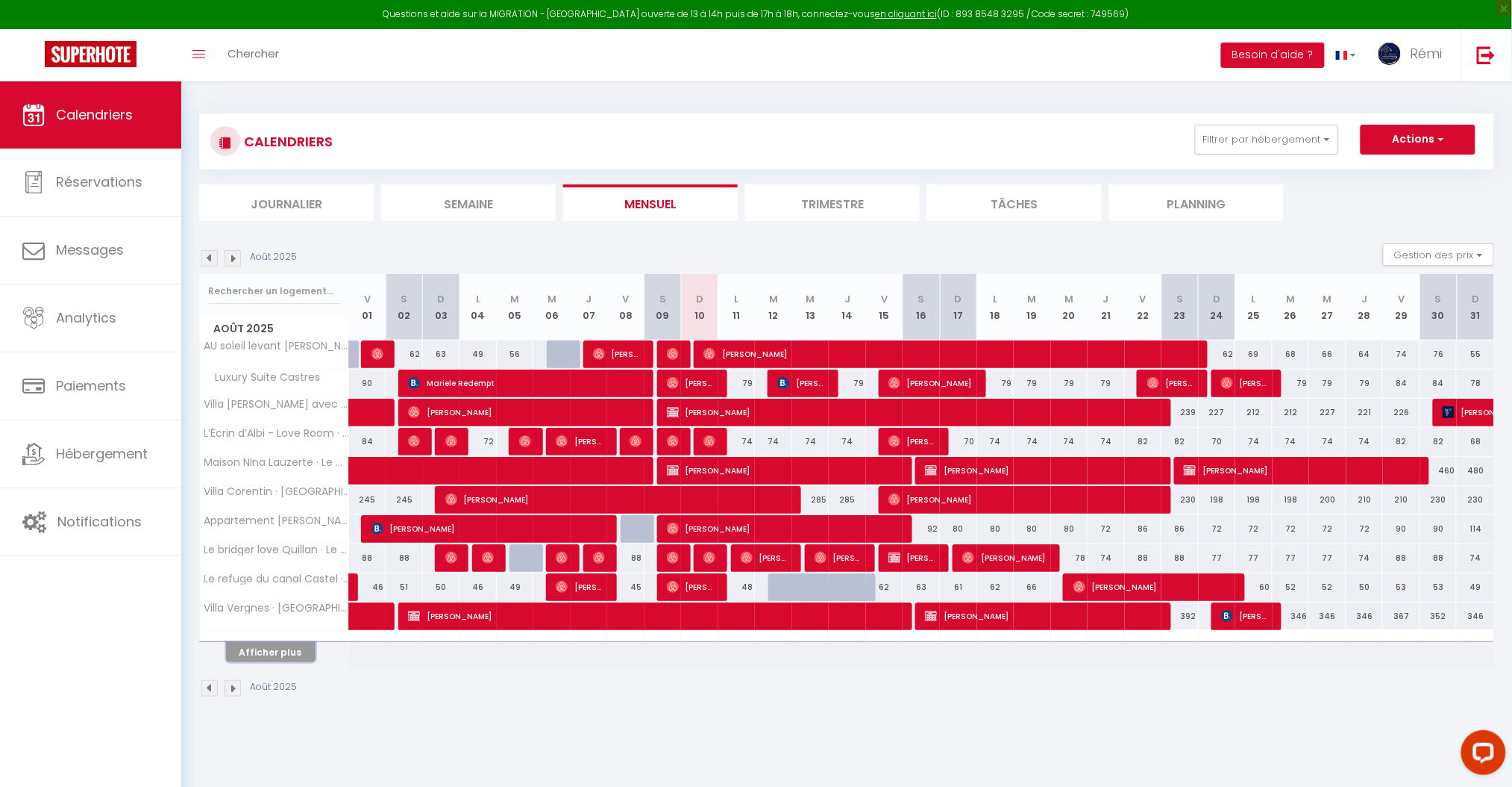
click at [302, 656] on button "Afficher plus" at bounding box center [271, 652] width 90 height 20
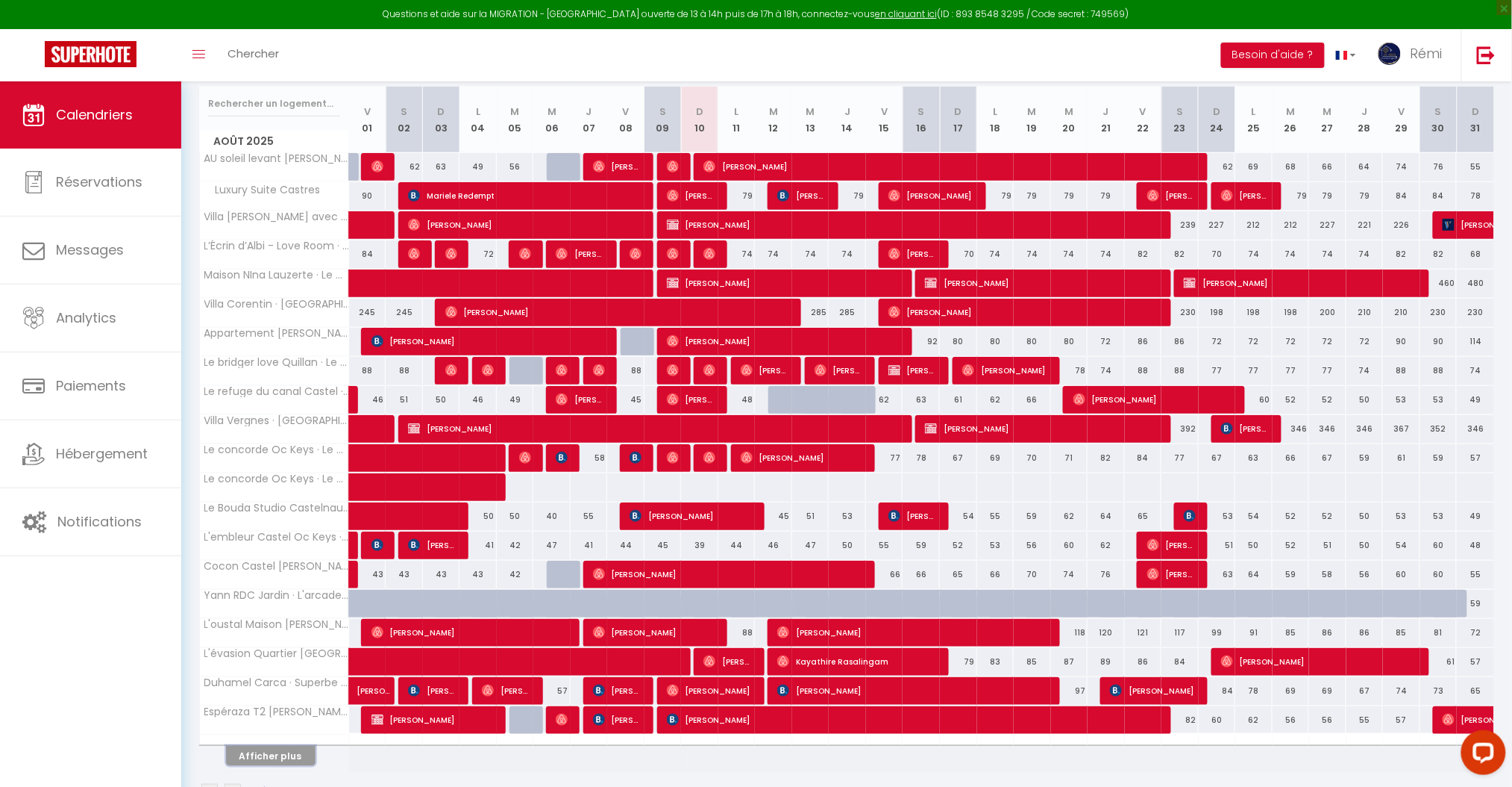
scroll to position [234, 0]
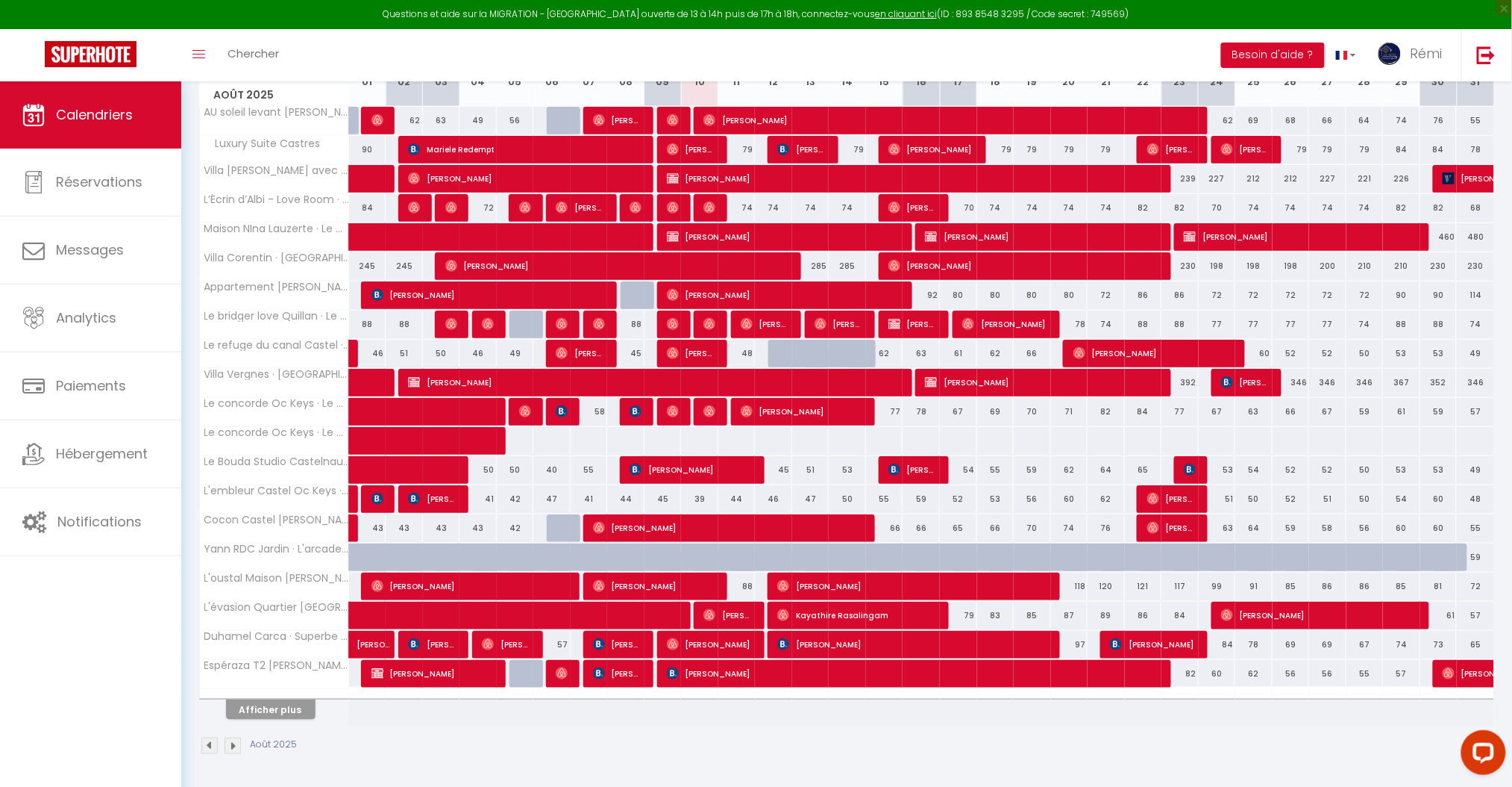
click at [301, 720] on th "Afficher plus" at bounding box center [275, 706] width 149 height 37
click at [625, 648] on span "[PERSON_NAME]" at bounding box center [618, 644] width 50 height 28
select select "OK"
select select "1"
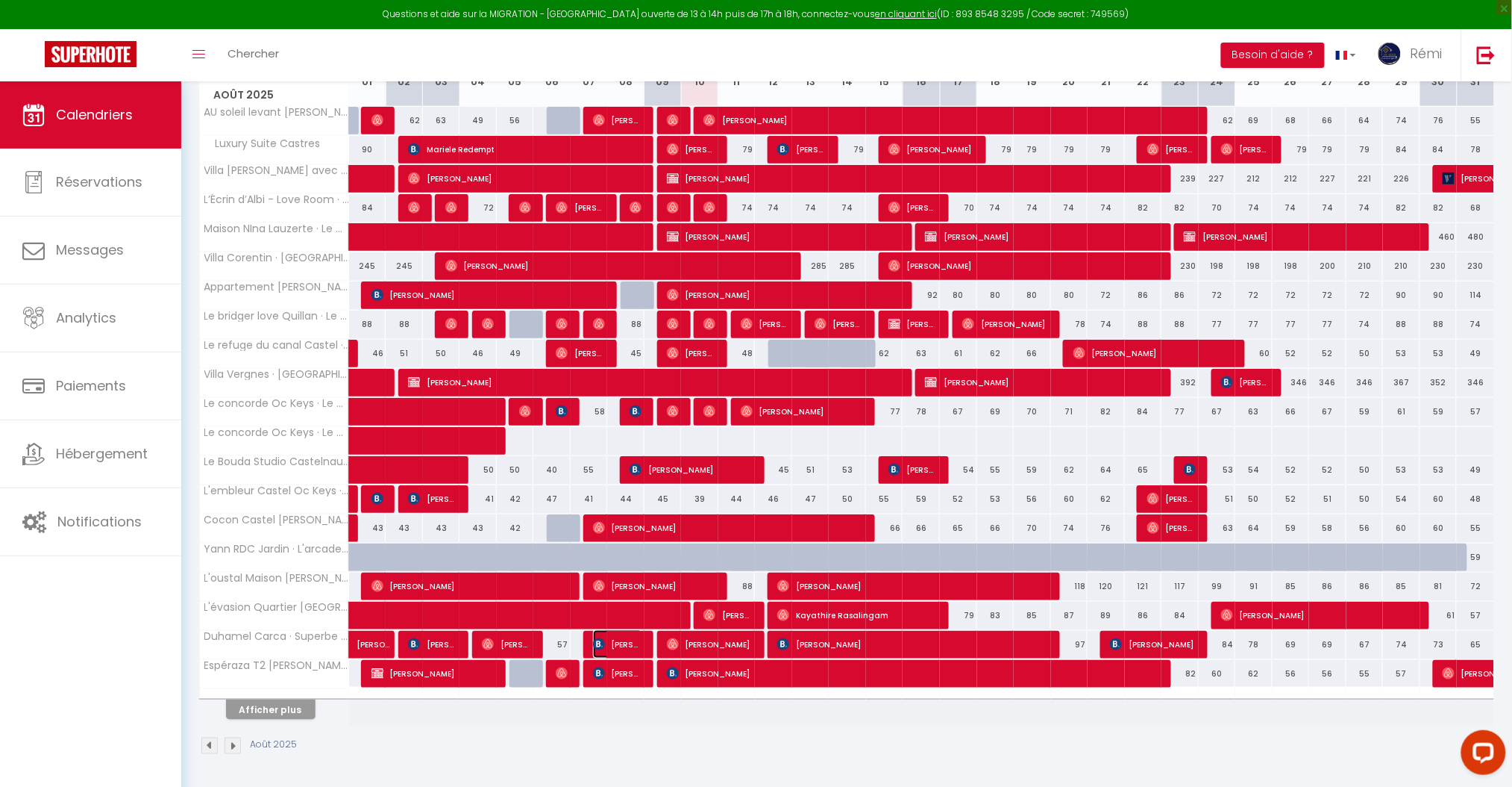
select select "1"
select select
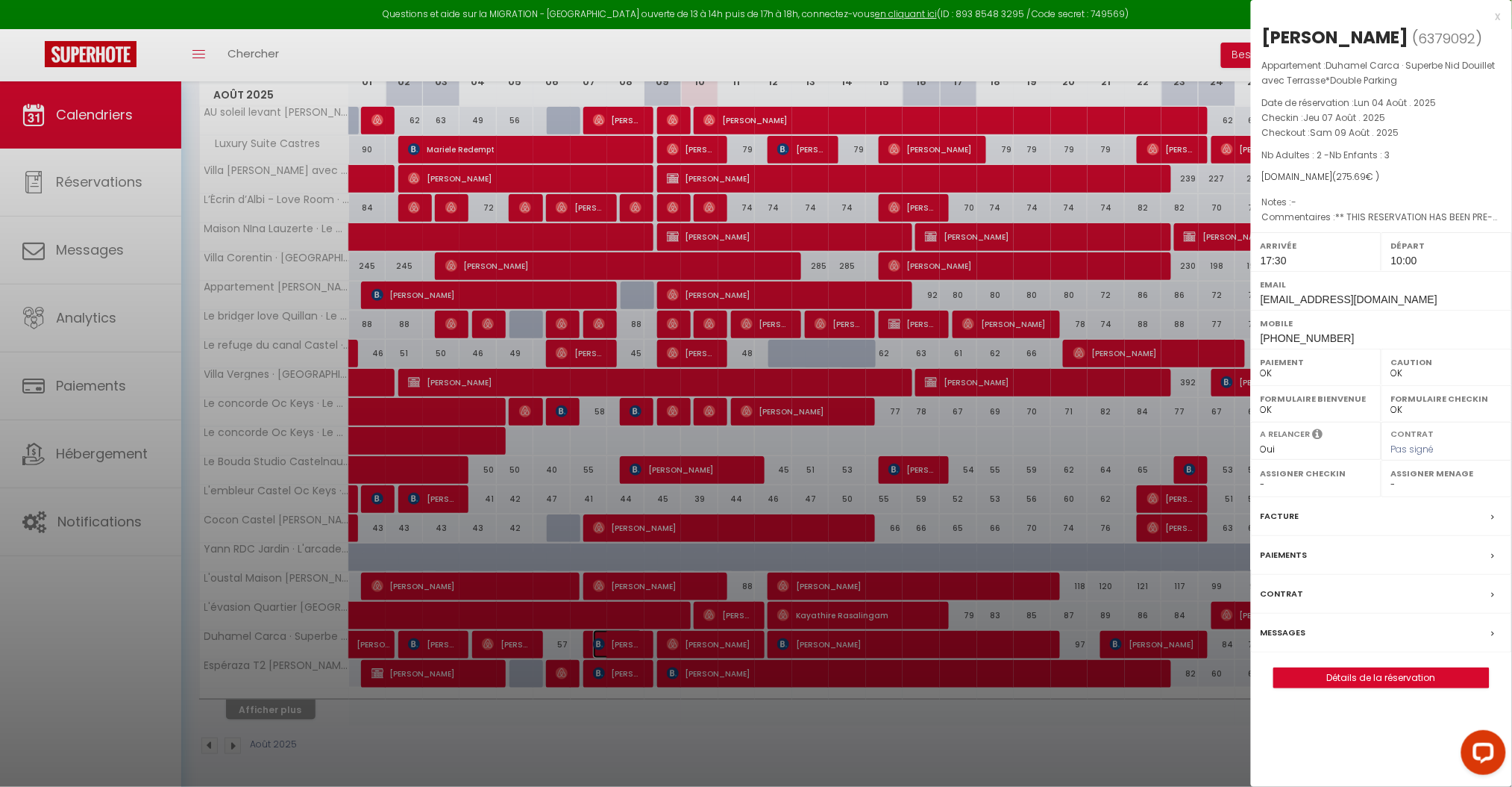
select select "29743"
click at [745, 723] on div at bounding box center [756, 394] width 1512 height 787
click at [869, 645] on div at bounding box center [756, 394] width 1512 height 787
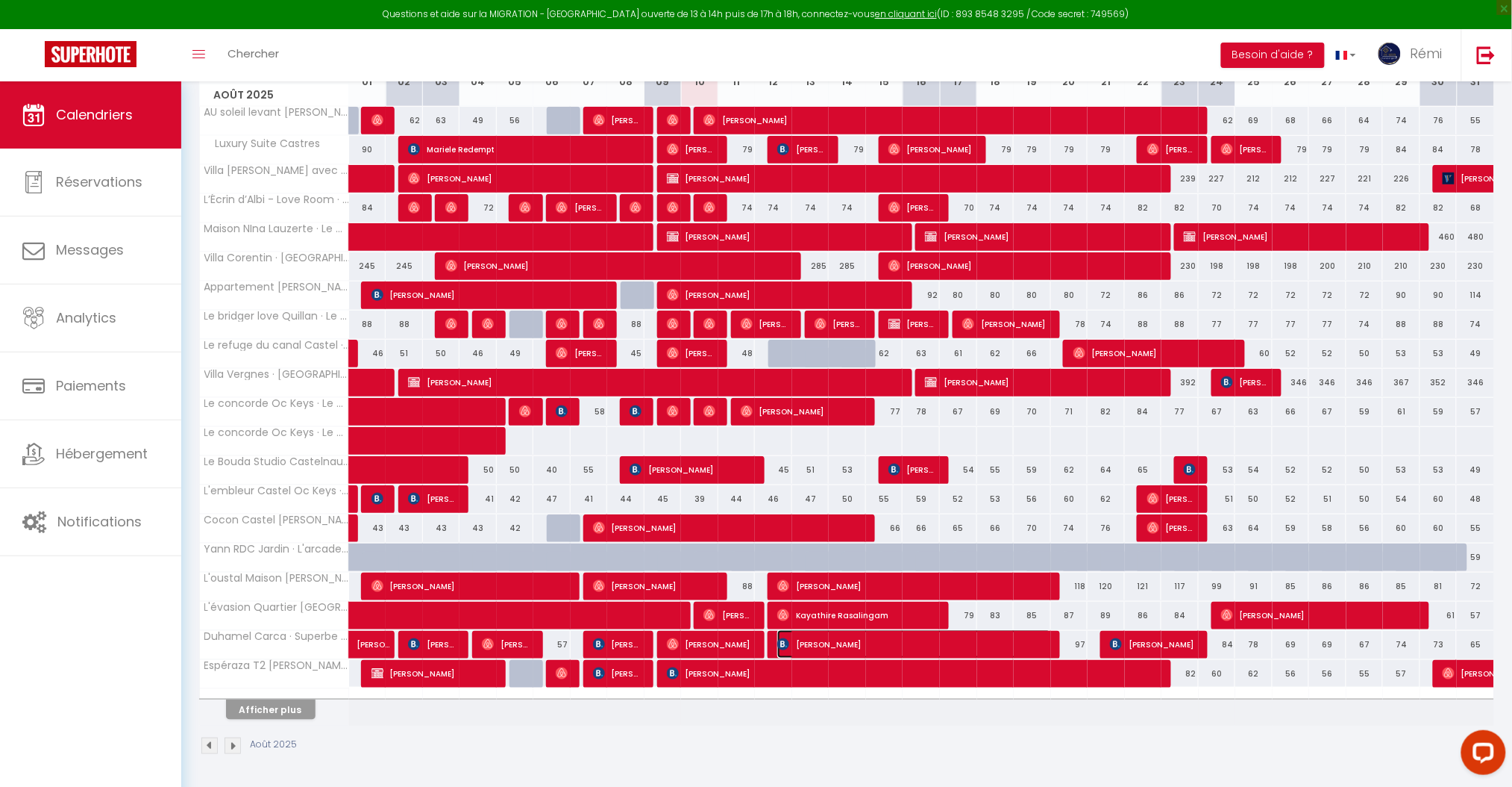
click at [869, 645] on span "[PERSON_NAME]" at bounding box center [914, 644] width 274 height 28
select select "KO"
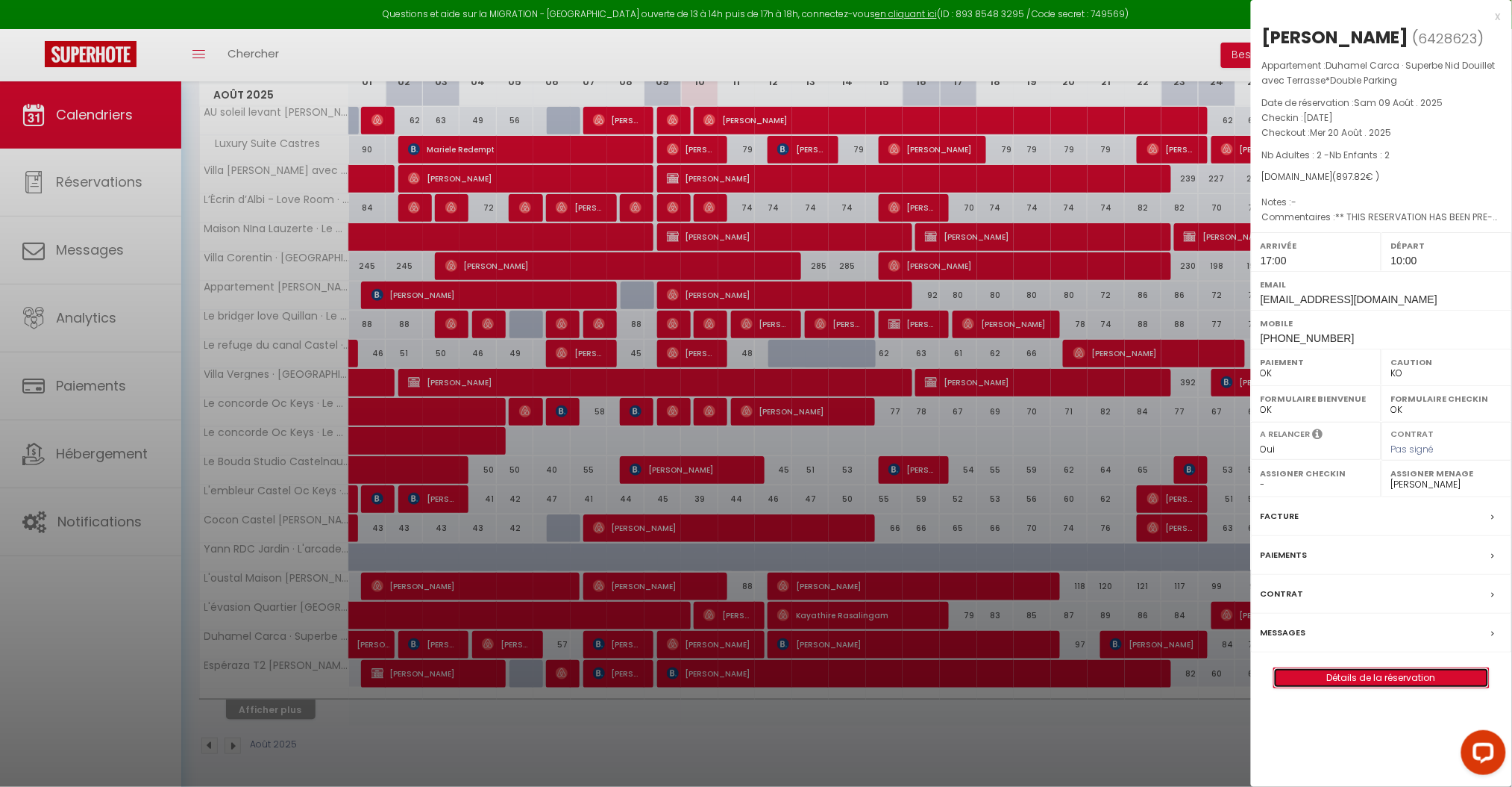
click at [1315, 680] on link "Détails de la réservation" at bounding box center [1381, 678] width 215 height 20
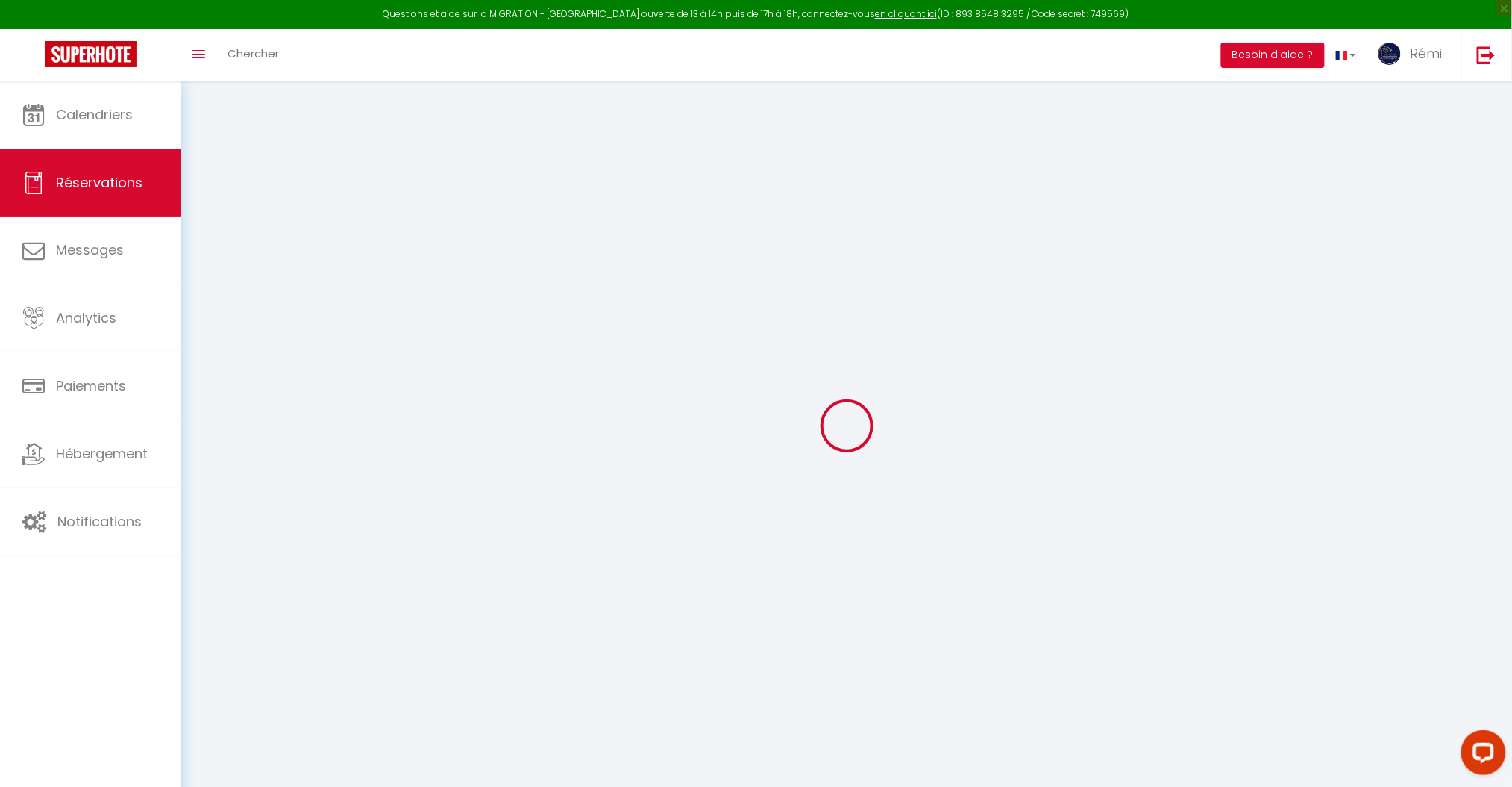
select select
checkbox input "false"
type textarea "** THIS RESERVATION HAS BEEN PRE-PAID ** BOOKING NOTE : Payment charge is EUR 1…"
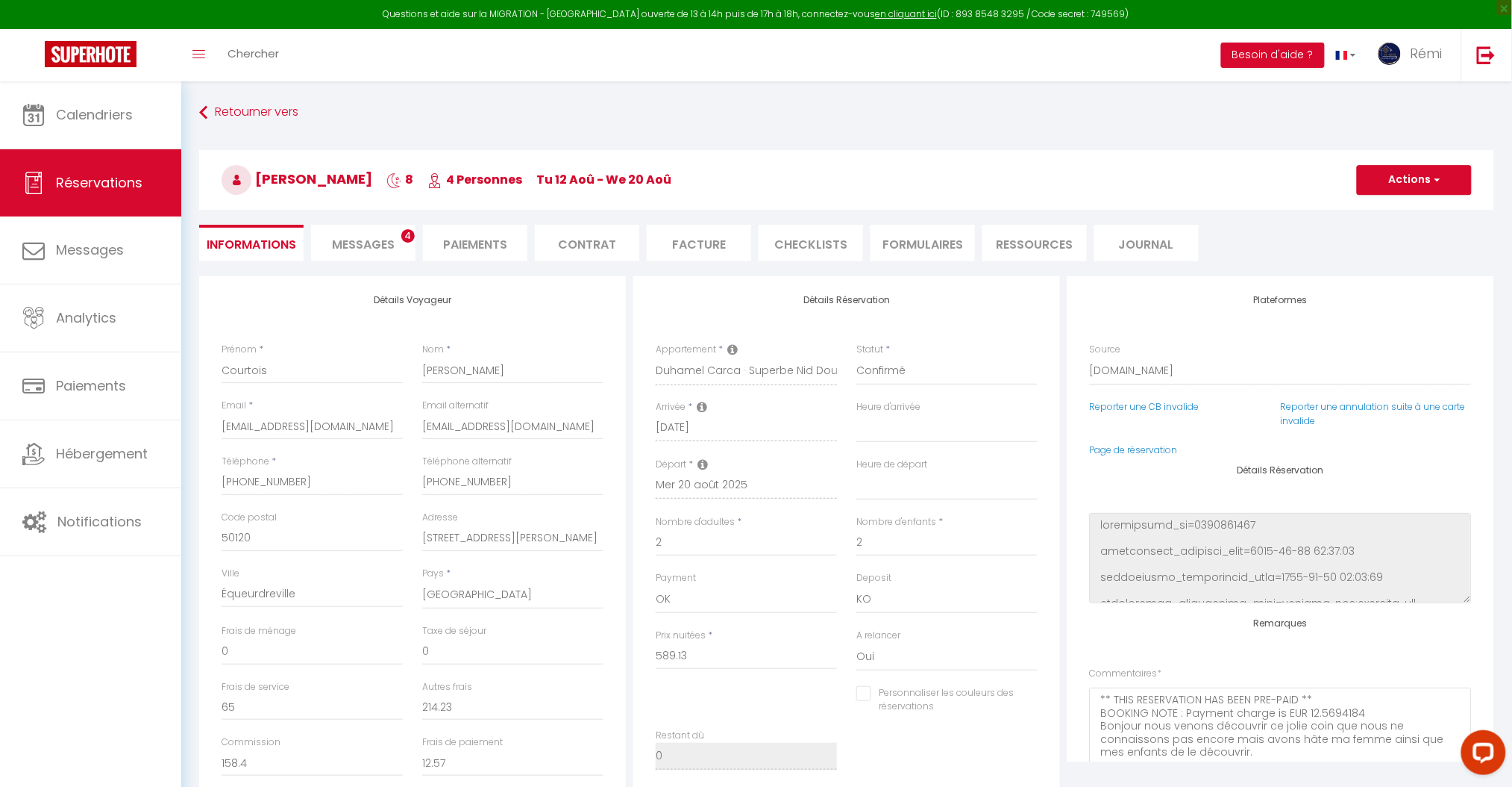
type input "29.46"
select select
checkbox input "false"
select select "17:00"
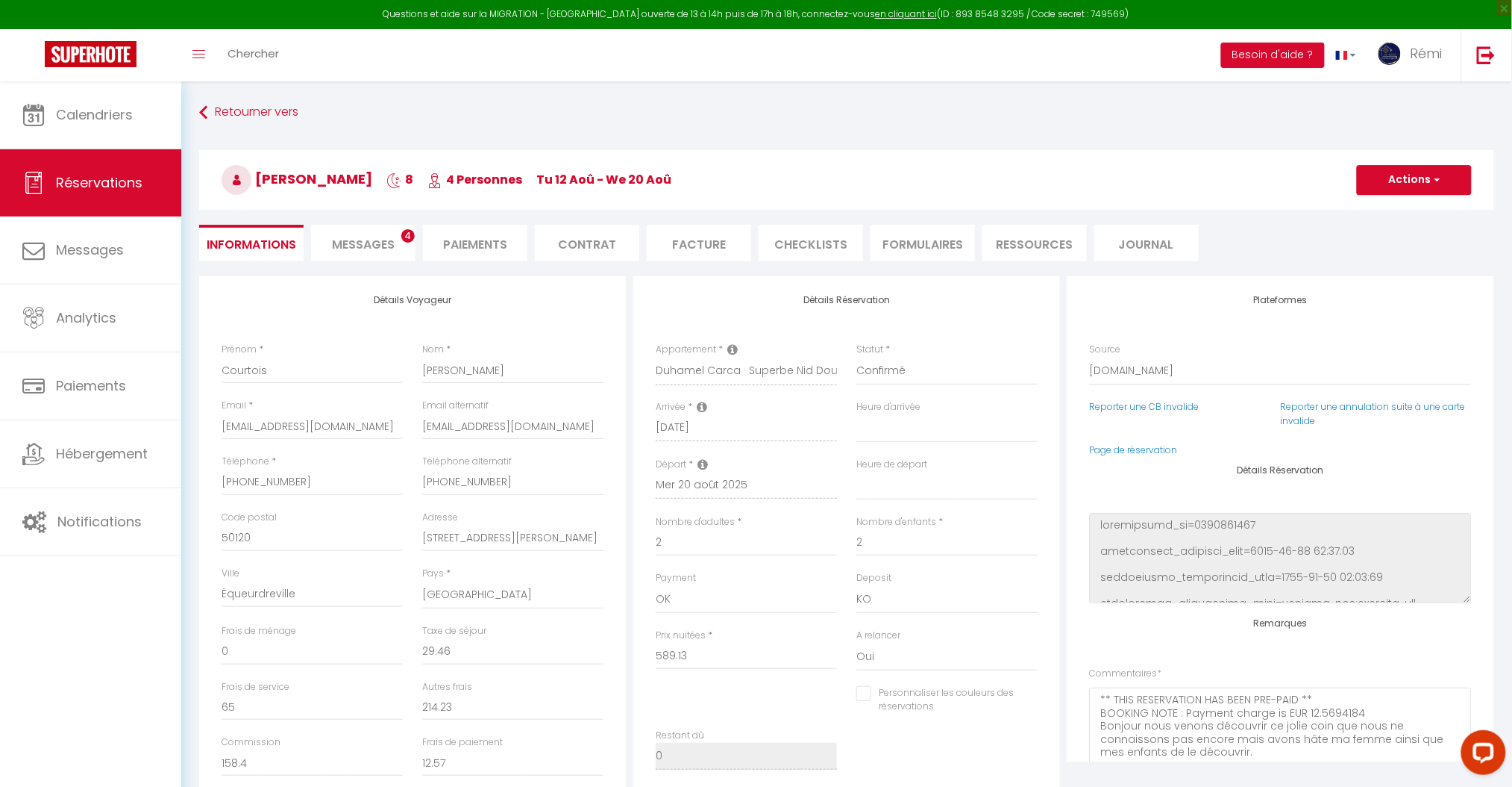
select select "10:00"
click at [1023, 238] on li "Ressources" at bounding box center [1034, 242] width 105 height 36
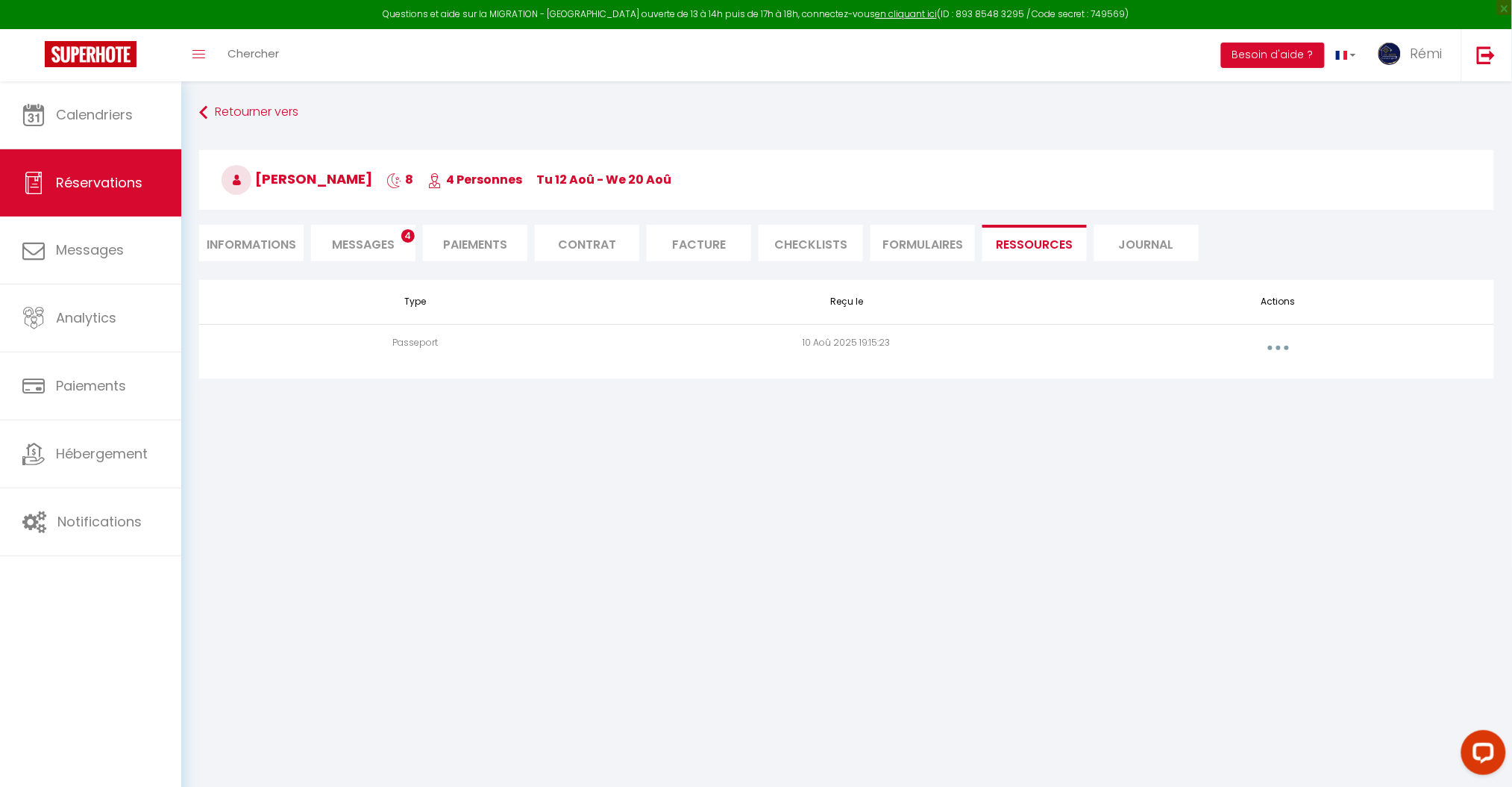
click at [1274, 339] on button "button" at bounding box center [1278, 348] width 42 height 24
click at [1260, 388] on link "Voir le document" at bounding box center [1239, 382] width 111 height 25
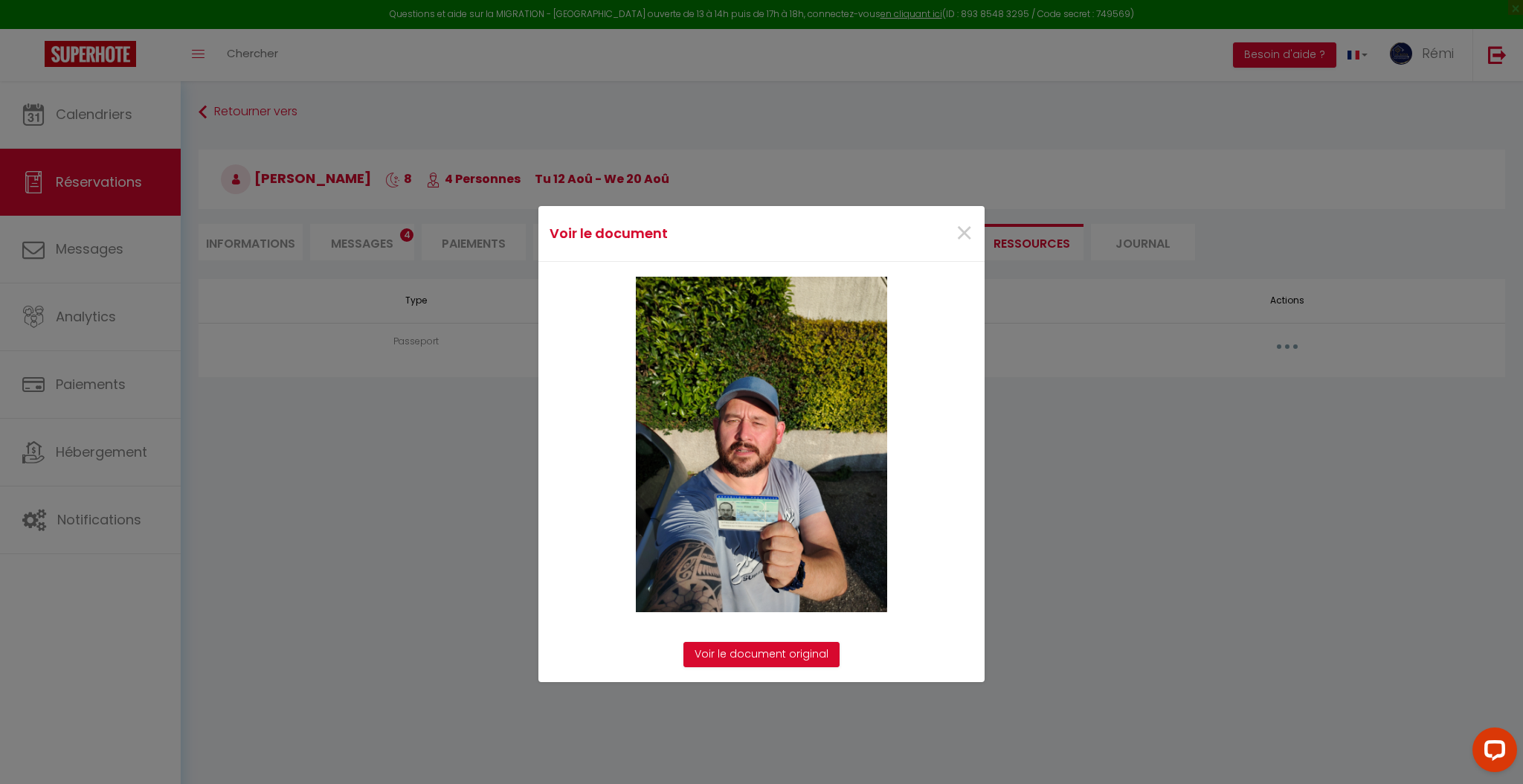
click at [735, 517] on img at bounding box center [762, 445] width 252 height 336
click at [770, 654] on link "Voir le document original" at bounding box center [762, 654] width 156 height 25
click at [965, 223] on span "×" at bounding box center [965, 233] width 19 height 45
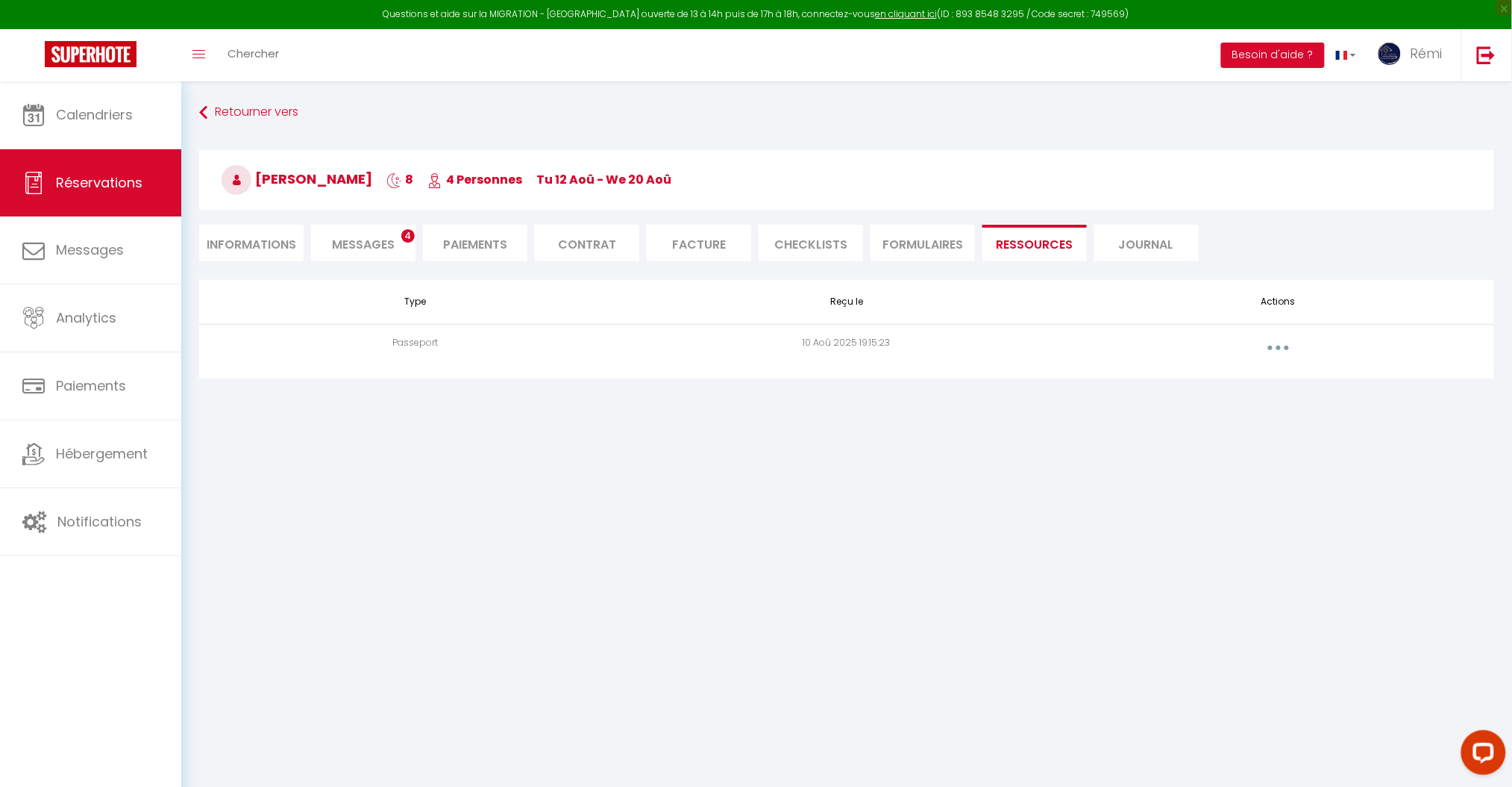
click at [349, 242] on span "Messages" at bounding box center [363, 245] width 63 height 17
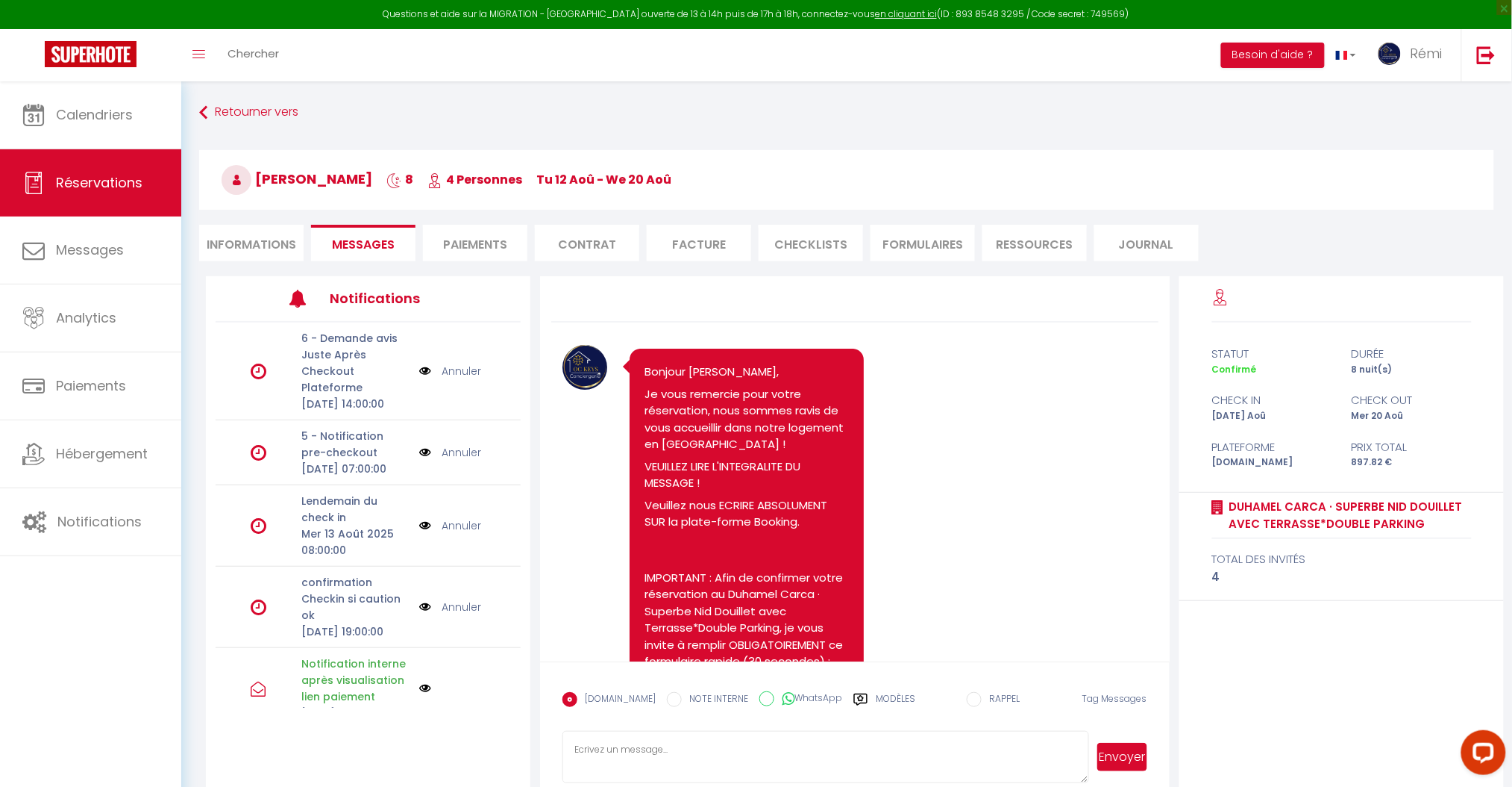
scroll to position [3202, 0]
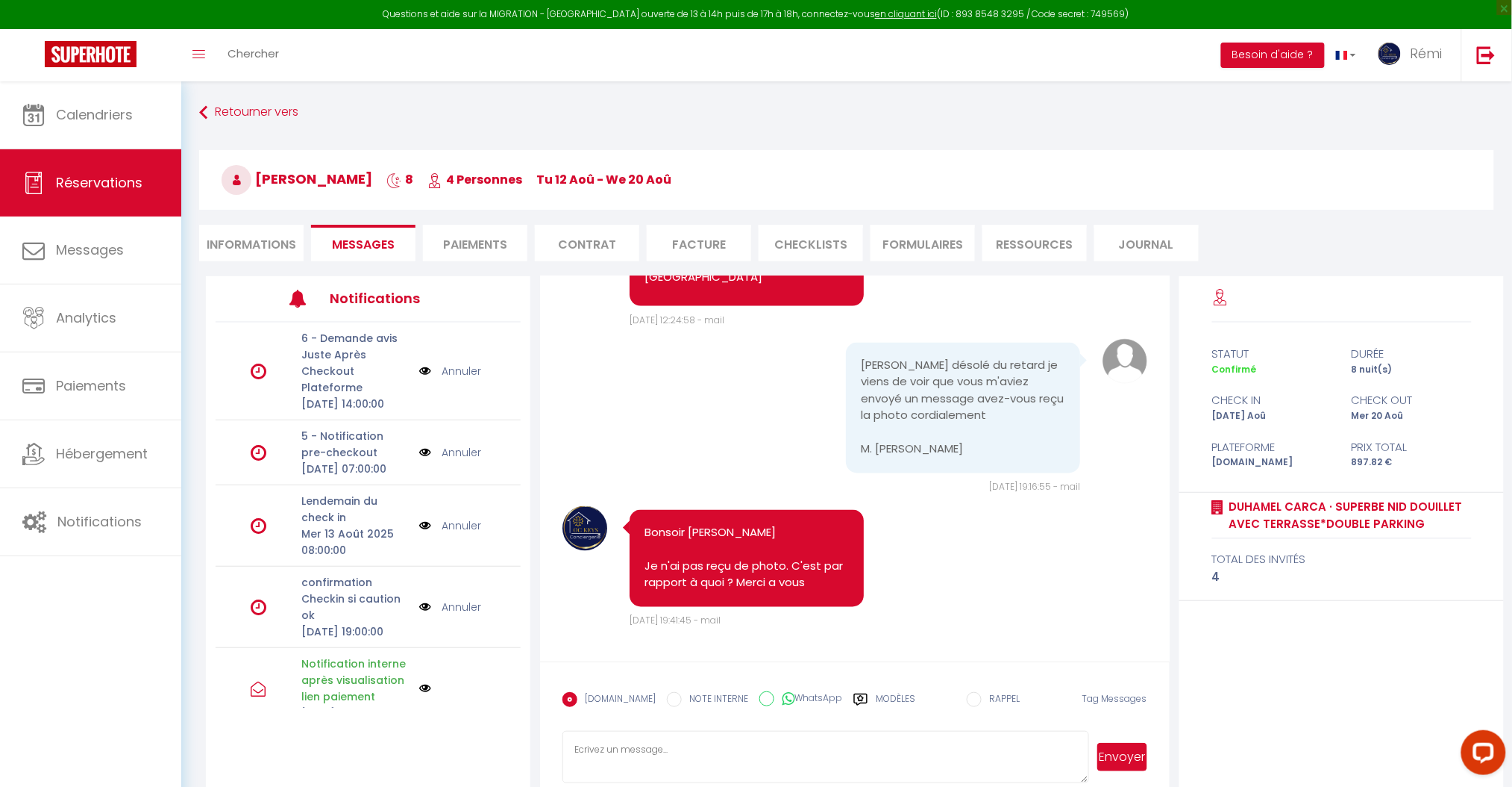
click at [637, 742] on textarea at bounding box center [825, 756] width 526 height 52
type textarea "Parfait nous l'avons bien reçu. Je vous remercie. Cordialement Rémi"
click at [1129, 760] on button "Envoyer" at bounding box center [1123, 757] width 50 height 28
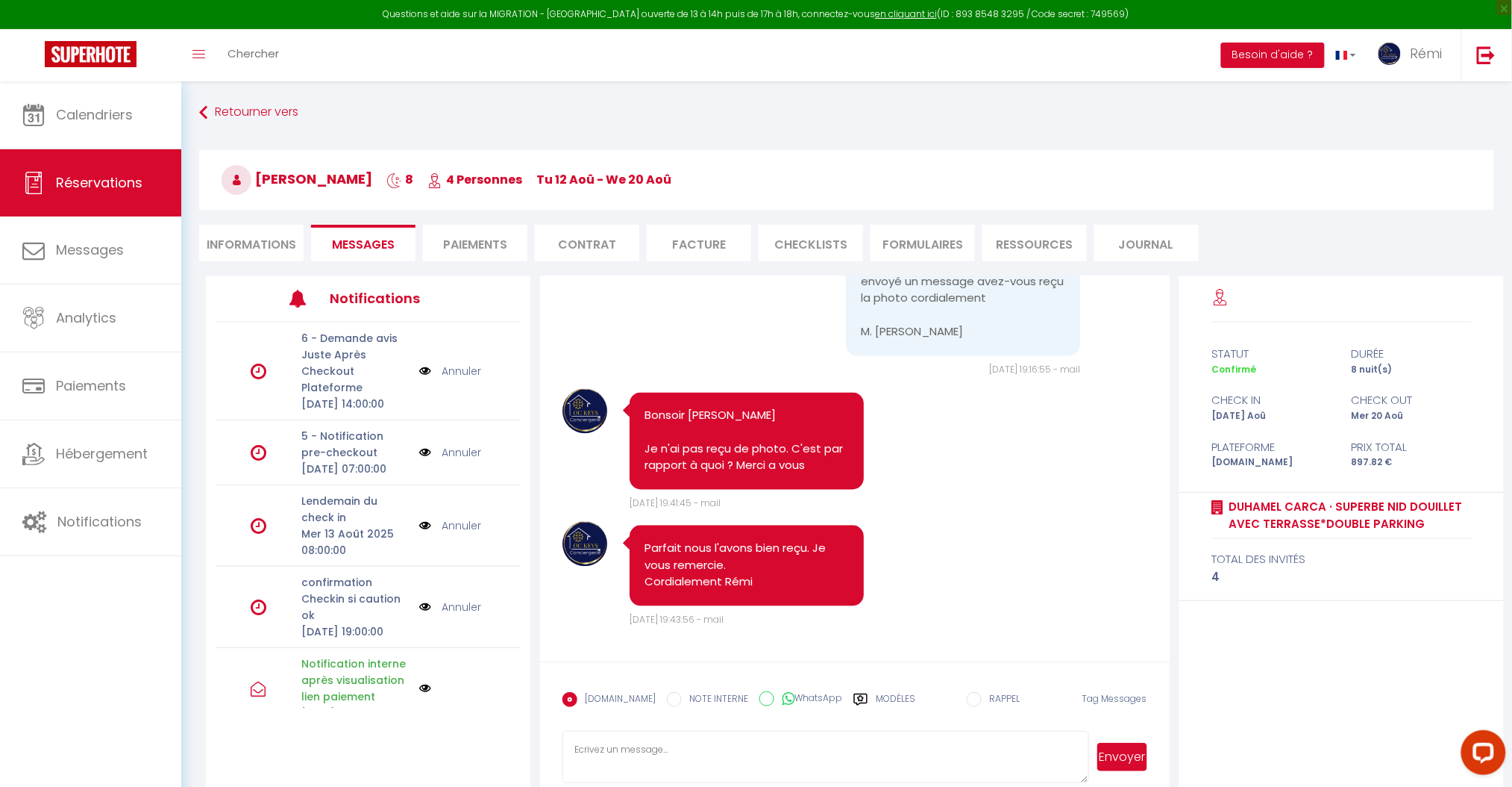
click at [258, 237] on li "Informations" at bounding box center [251, 242] width 105 height 36
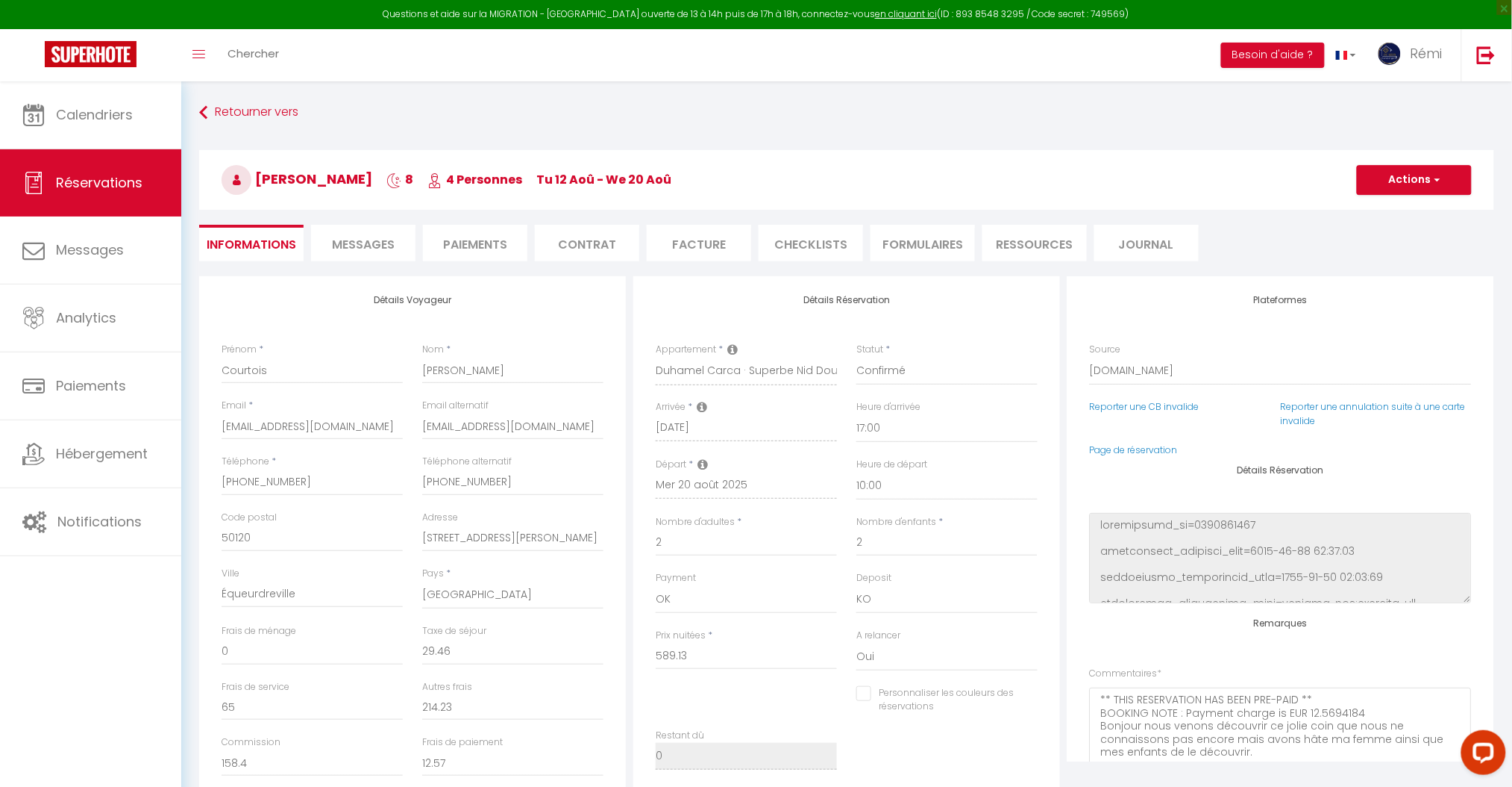
click at [258, 237] on li "Informations" at bounding box center [251, 242] width 105 height 36
checkbox input "false"
click at [466, 246] on li "Paiements" at bounding box center [475, 242] width 105 height 36
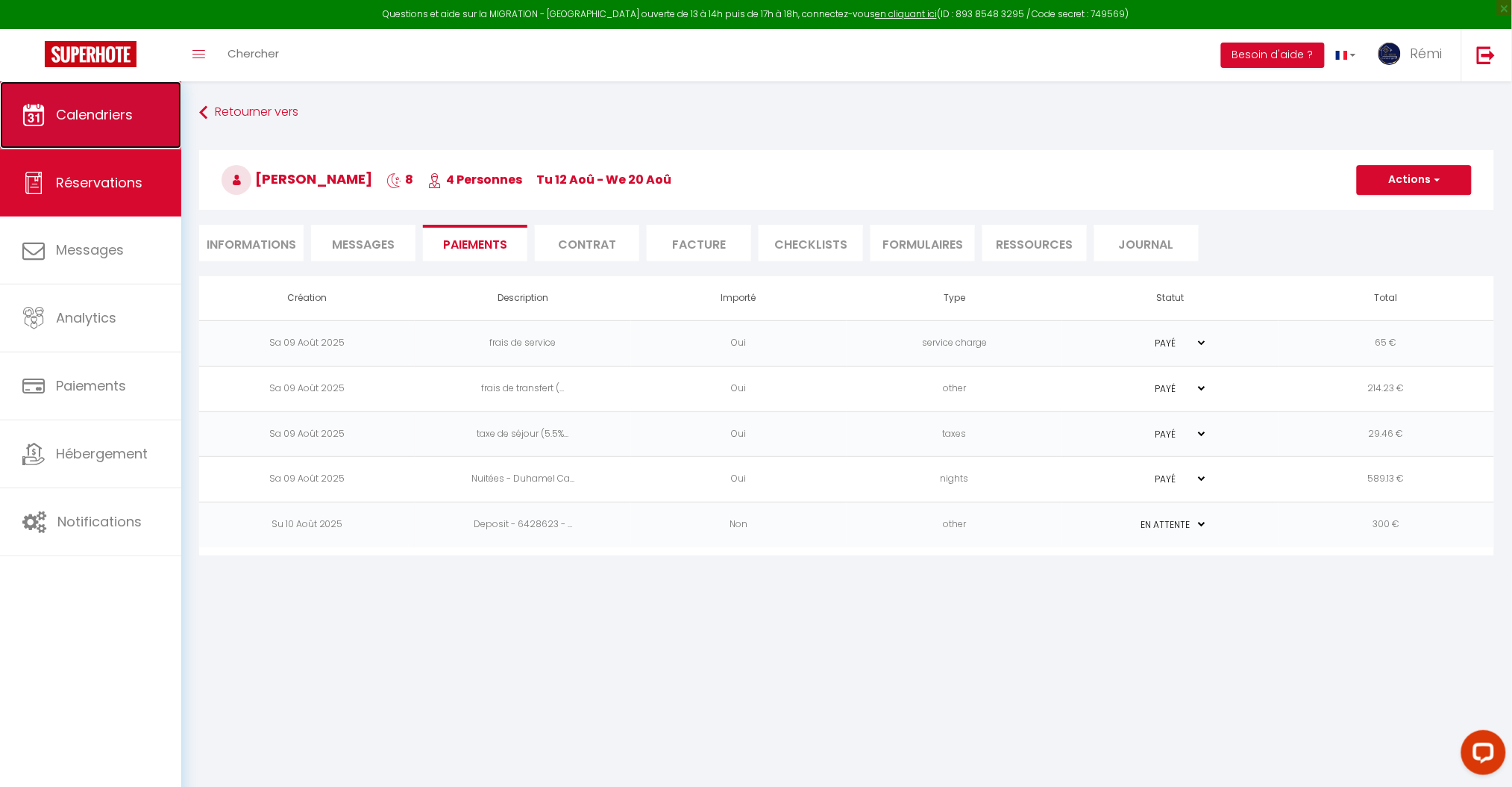
click at [130, 141] on link "Calendriers" at bounding box center [90, 114] width 181 height 67
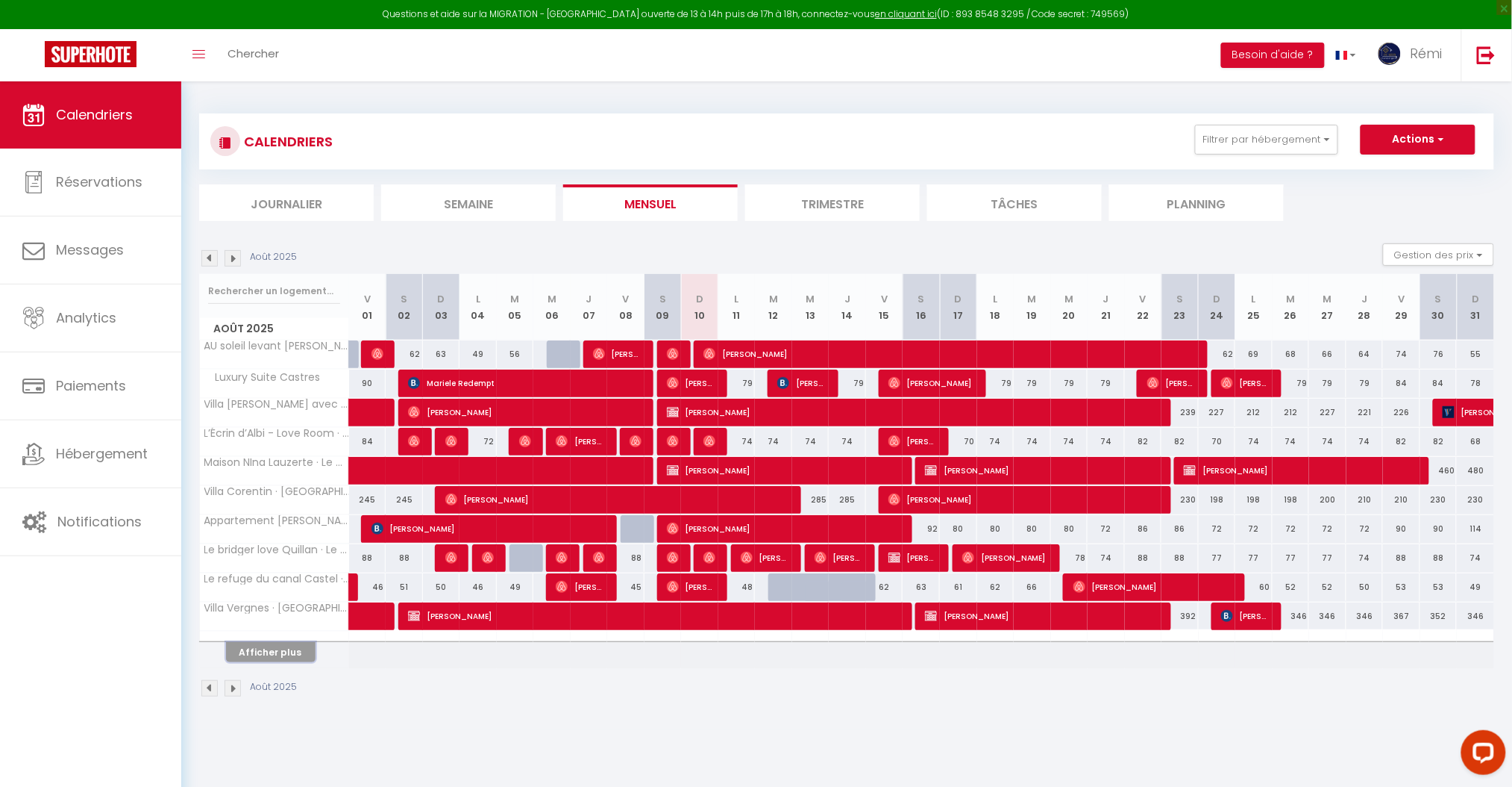
click at [297, 660] on button "Afficher plus" at bounding box center [271, 652] width 90 height 20
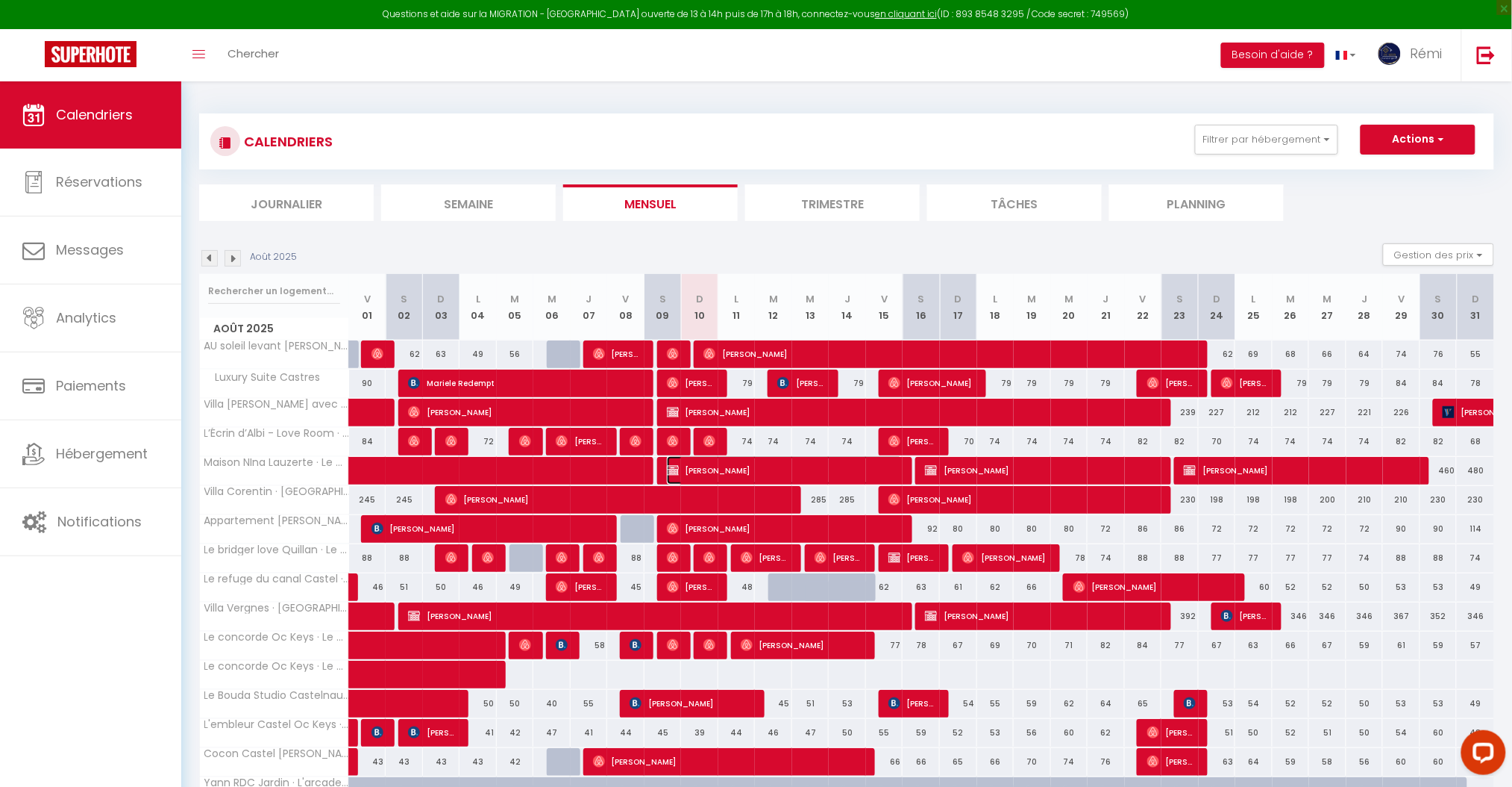
click at [738, 469] on span "[PERSON_NAME]" at bounding box center [785, 470] width 237 height 28
select select "OK"
select select "KO"
select select "1"
select select "0"
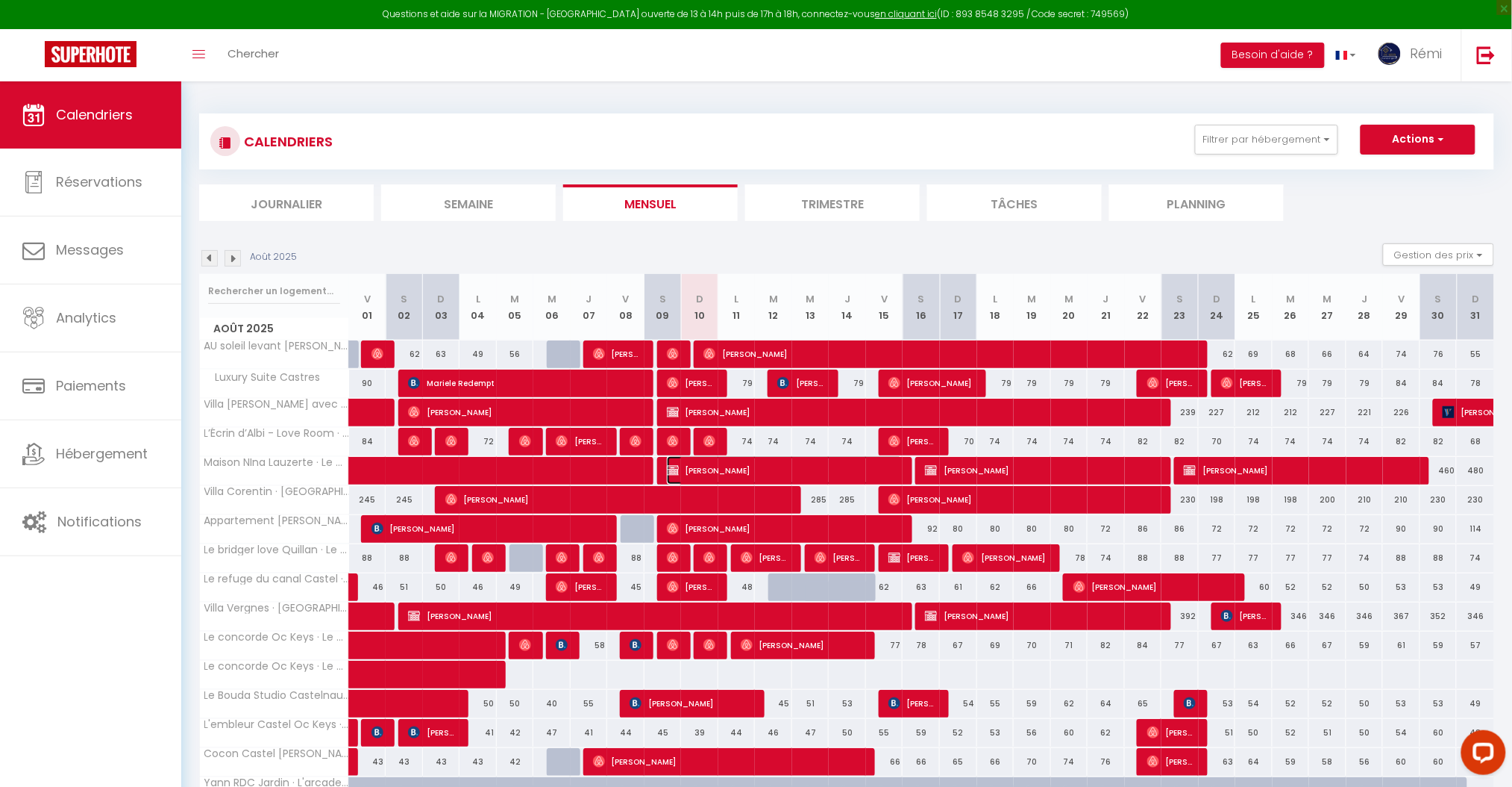
select select "1"
select select
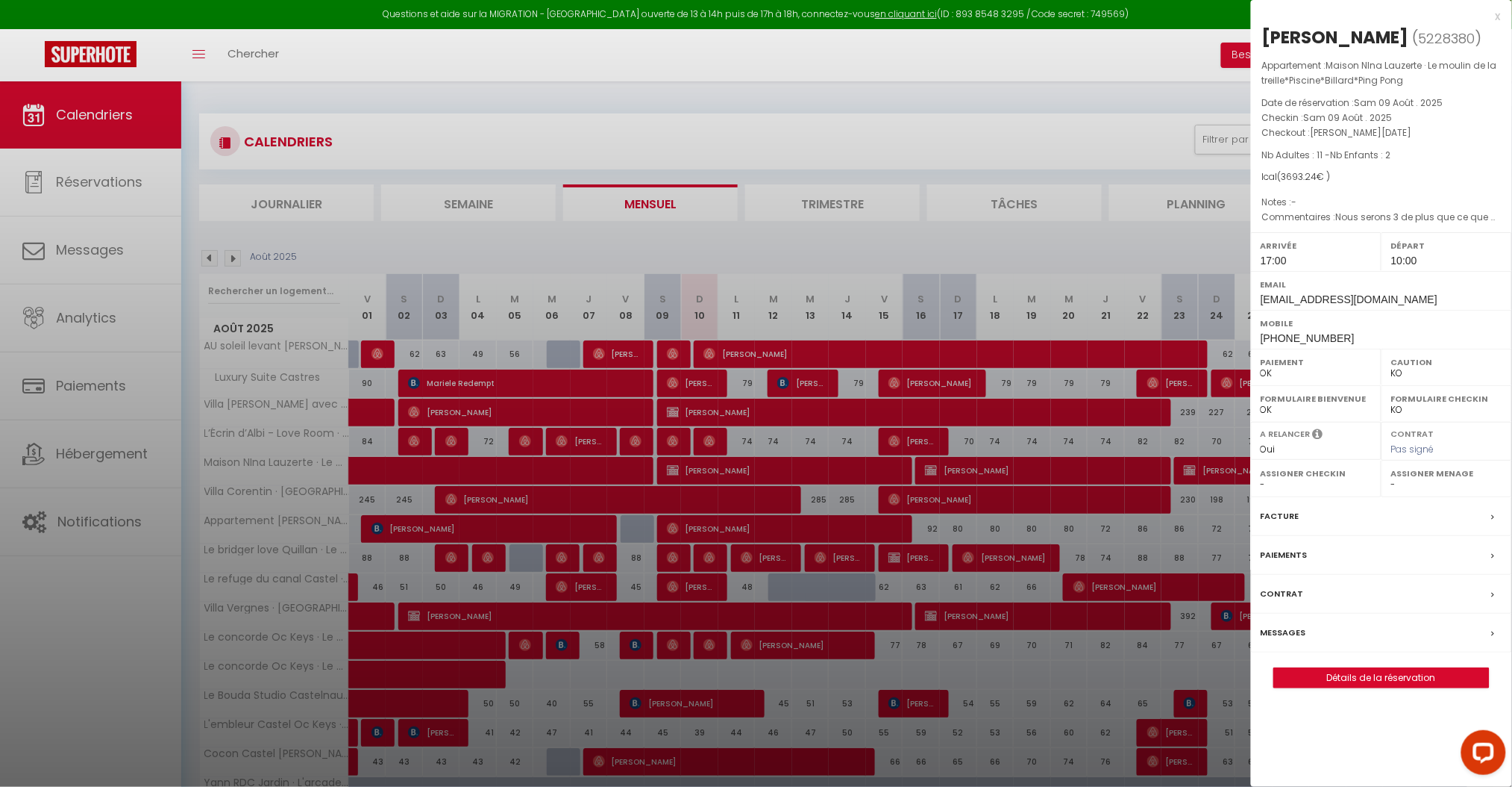
click at [1294, 629] on label "Messages" at bounding box center [1284, 633] width 46 height 16
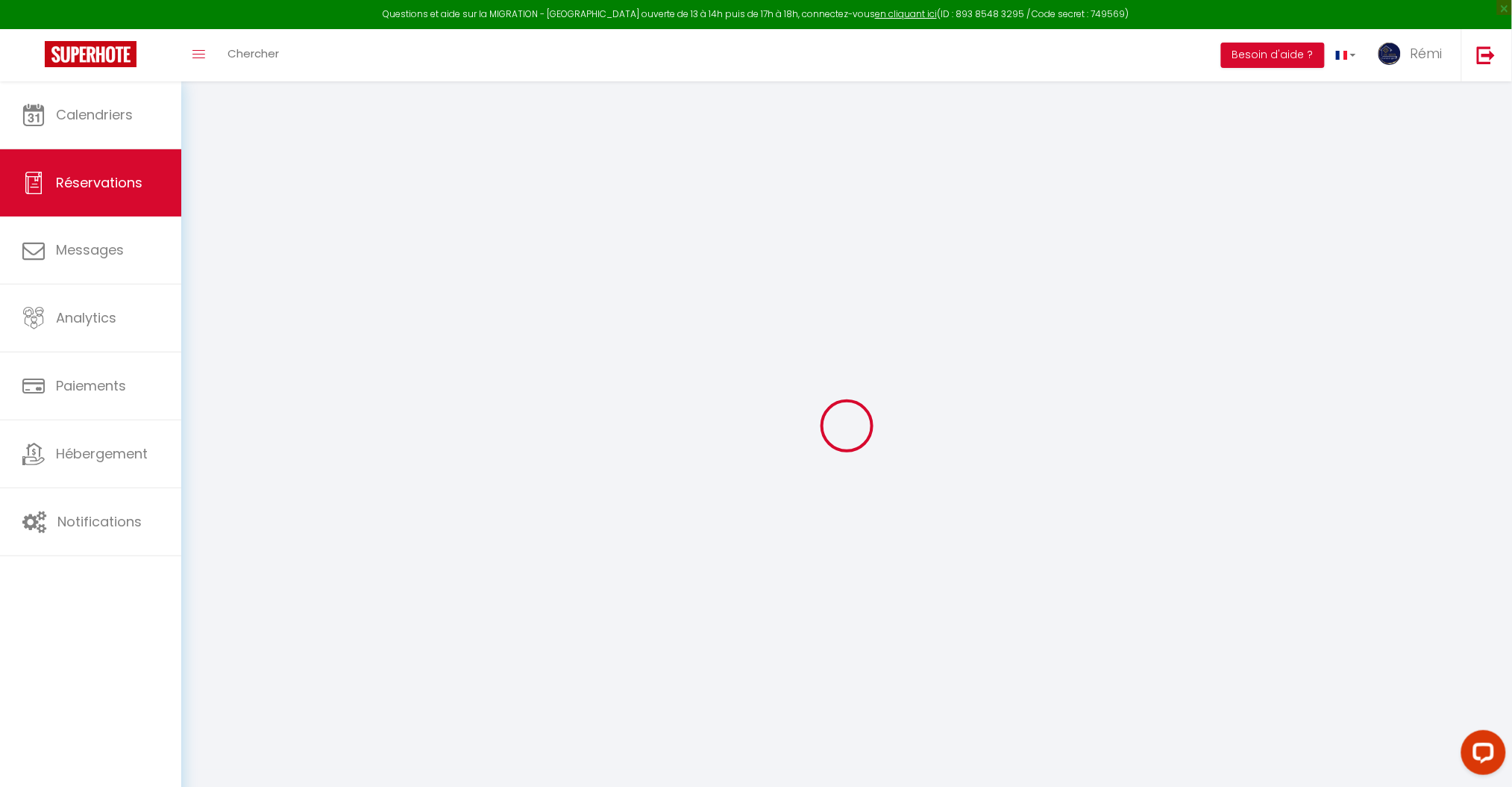
select select
checkbox input "false"
type textarea "Nous serons 3 de plus que ce que nous avions indiqué au moment de la réservatio…"
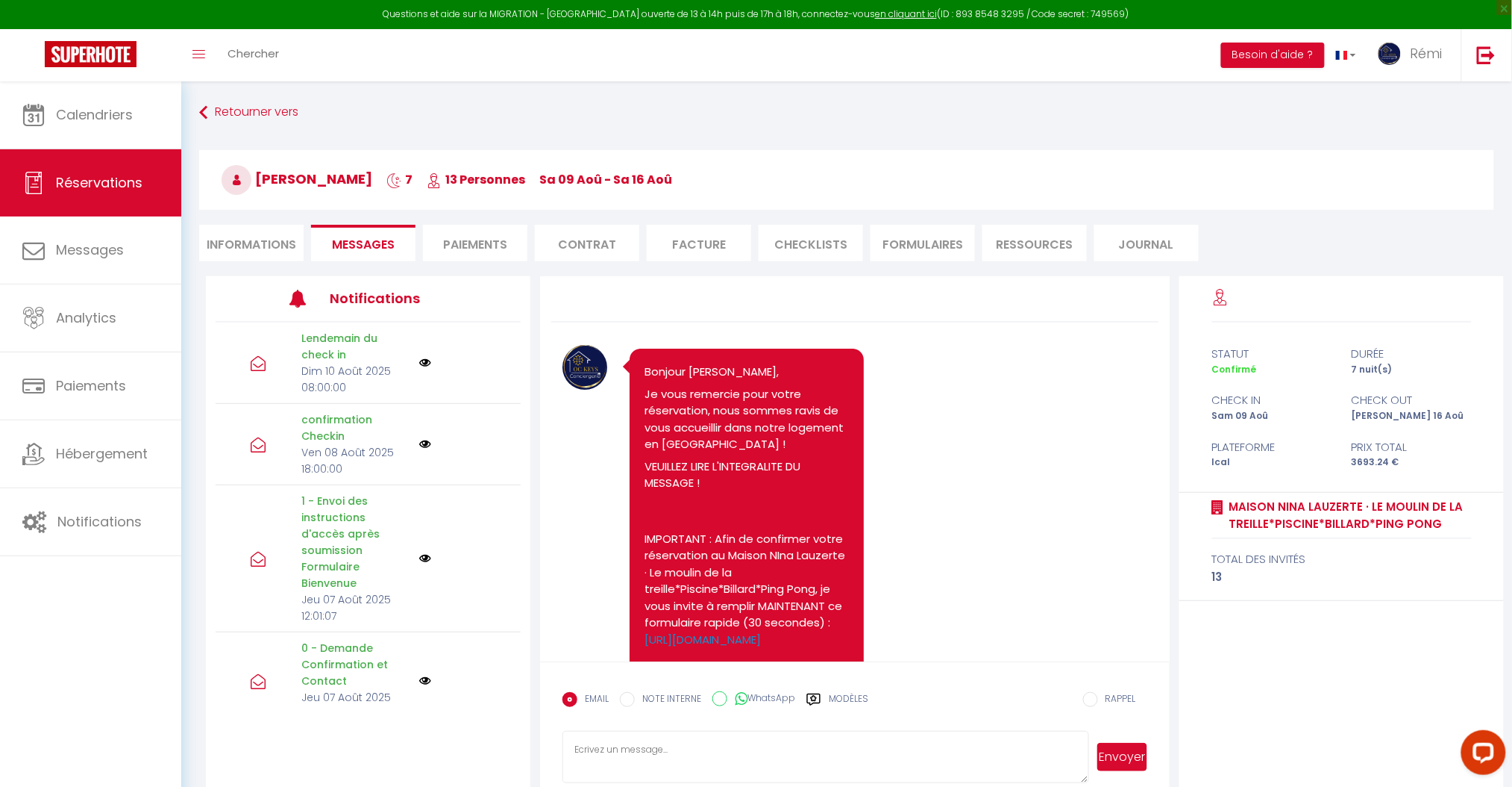
scroll to position [8518, 0]
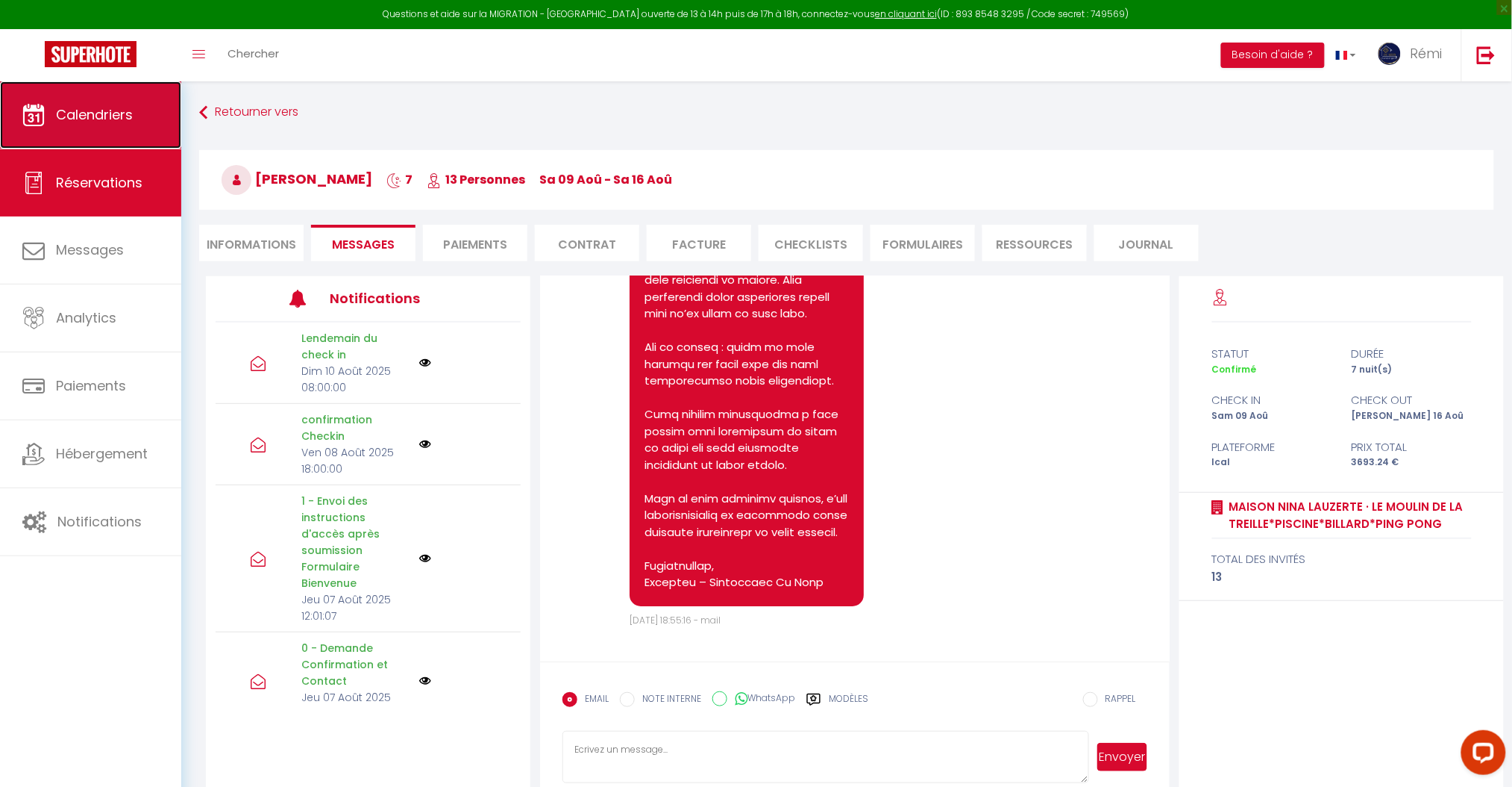
click at [89, 115] on span "Calendriers" at bounding box center [94, 115] width 77 height 19
